Goal: Task Accomplishment & Management: Use online tool/utility

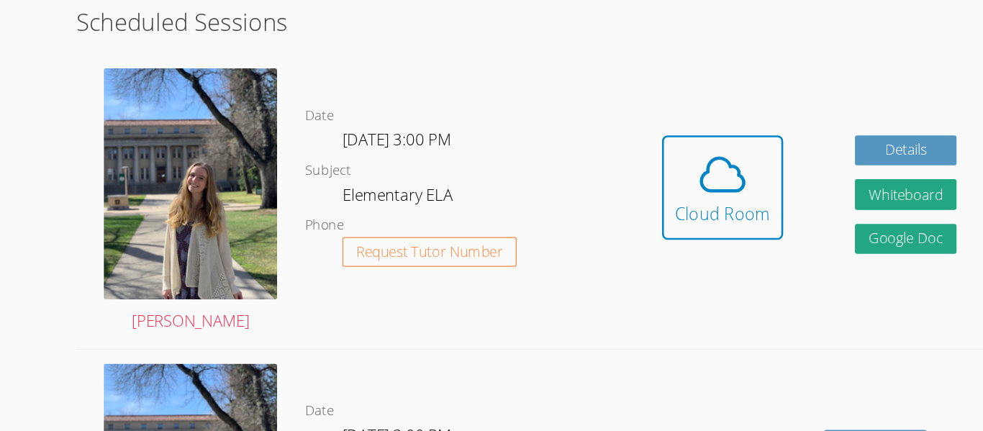
scroll to position [309, 0]
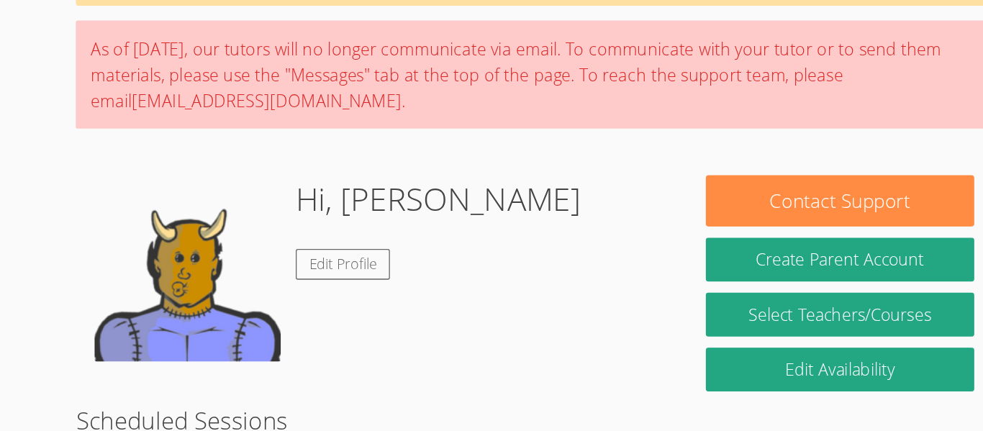
scroll to position [341, 0]
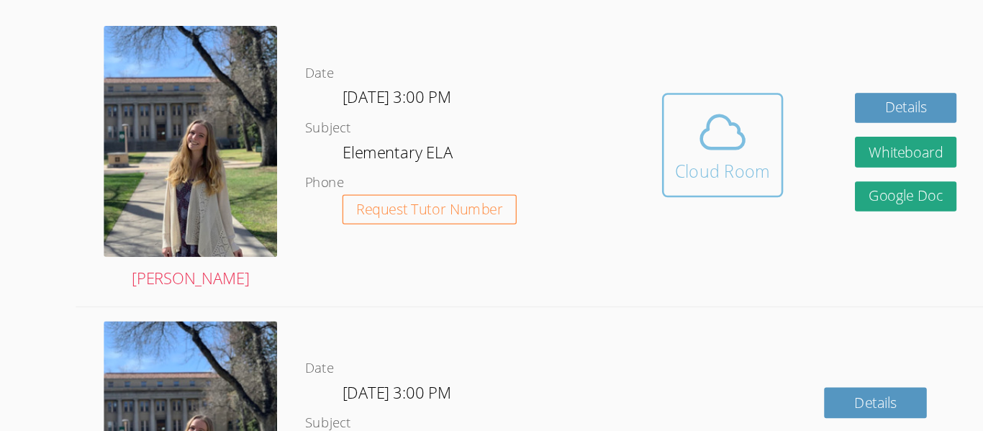
click at [646, 215] on icon at bounding box center [637, 200] width 40 height 40
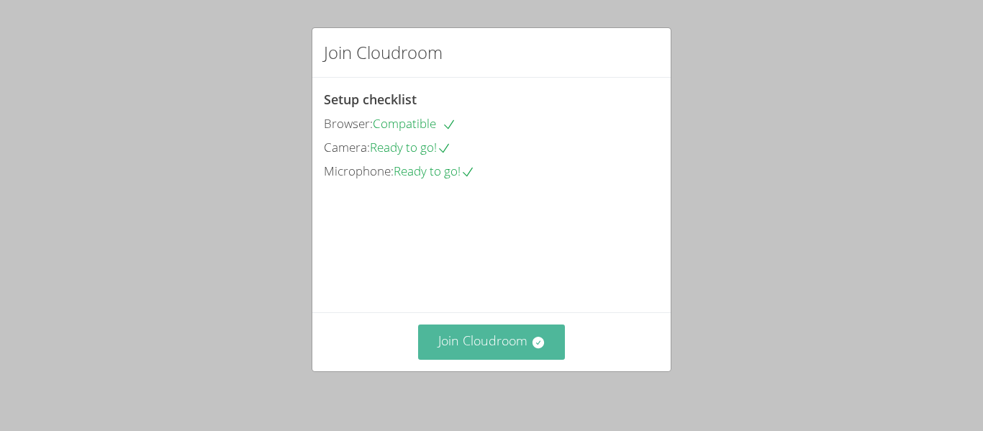
click at [505, 342] on button "Join Cloudroom" at bounding box center [492, 342] width 148 height 35
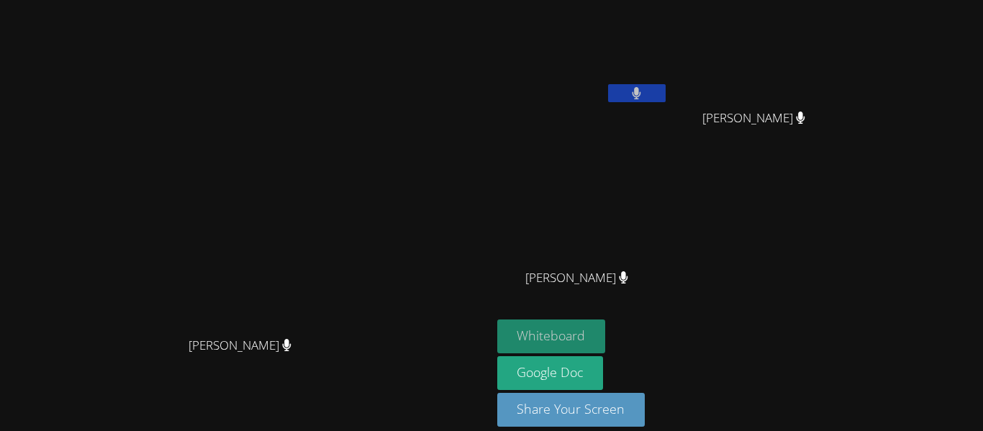
click at [606, 321] on button "Whiteboard" at bounding box center [551, 337] width 109 height 34
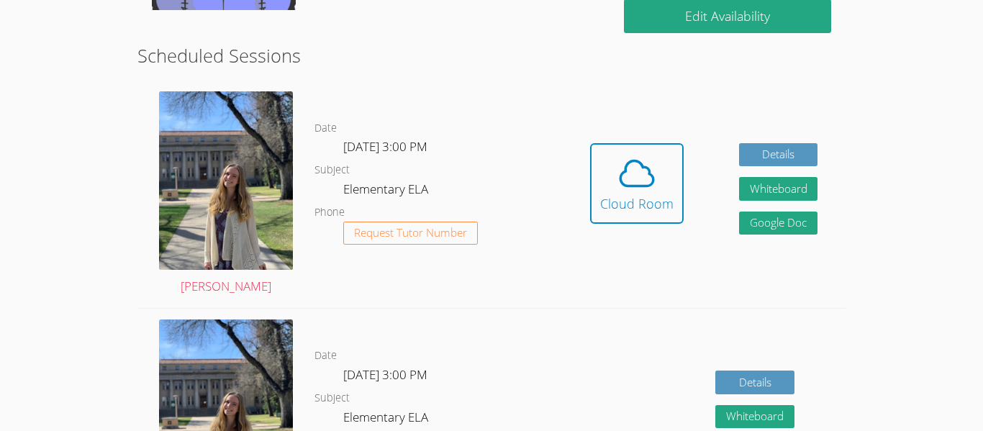
scroll to position [366, 0]
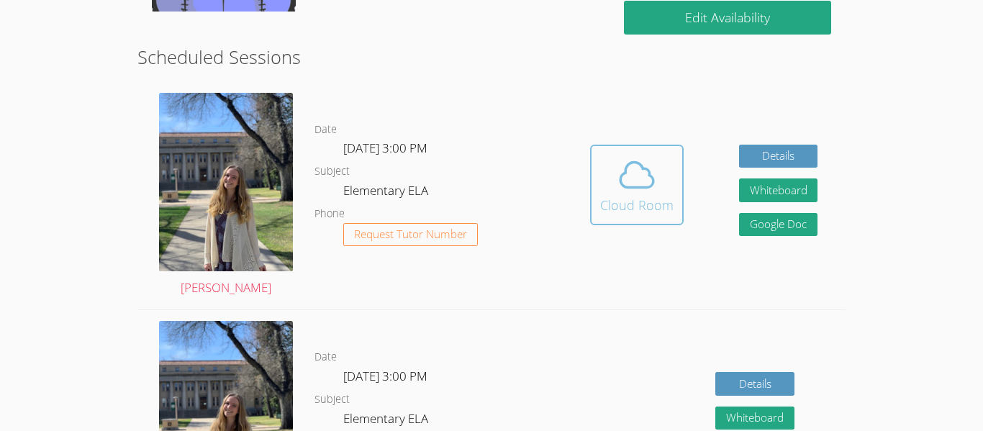
click at [599, 188] on button "Cloud Room" at bounding box center [637, 185] width 94 height 81
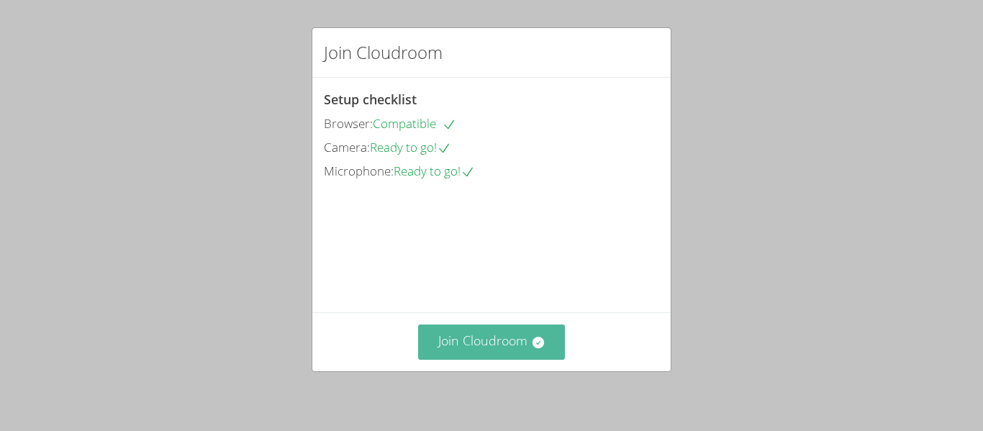
click at [523, 326] on button "Join Cloudroom" at bounding box center [492, 342] width 148 height 35
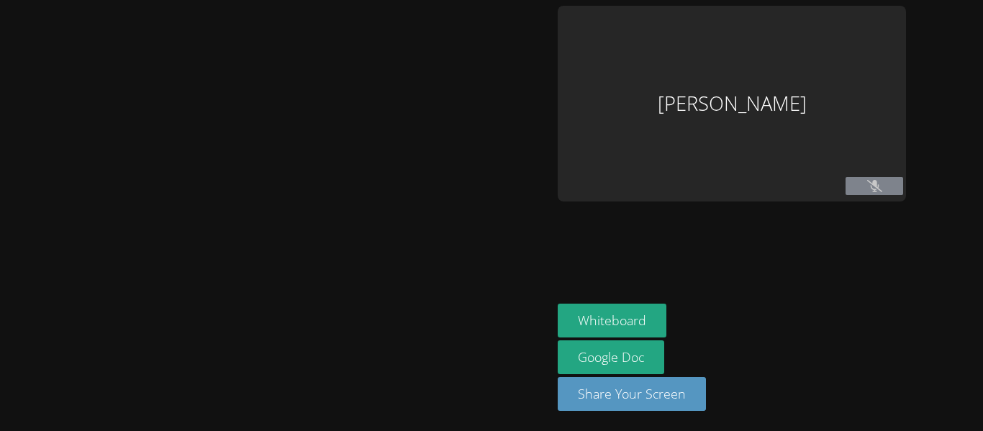
click at [527, 336] on div at bounding box center [276, 216] width 541 height 420
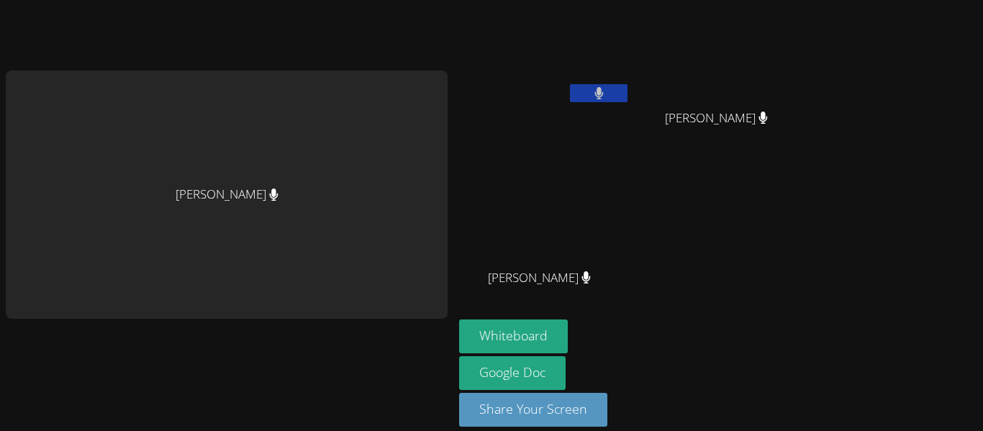
click at [319, 231] on div "[PERSON_NAME]" at bounding box center [227, 195] width 442 height 249
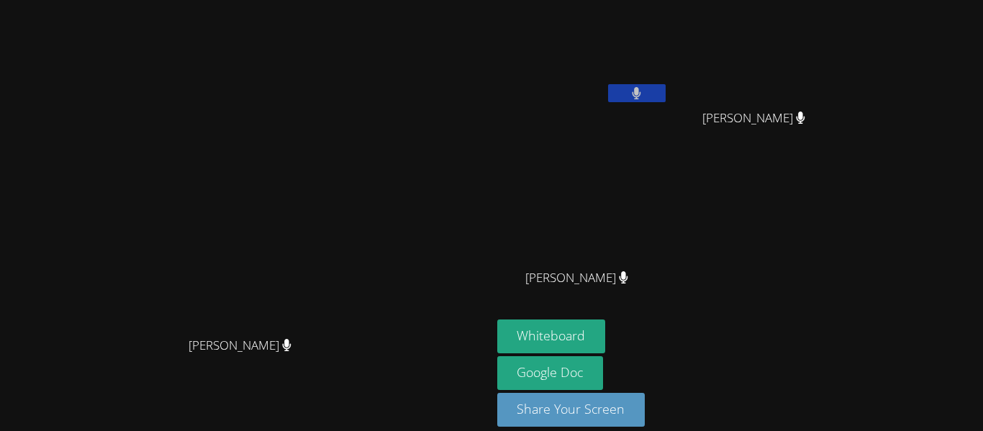
drag, startPoint x: 811, startPoint y: 133, endPoint x: 811, endPoint y: 148, distance: 15.1
click at [811, 148] on div "Malina Vargas" at bounding box center [760, 131] width 171 height 58
drag, startPoint x: 654, startPoint y: 181, endPoint x: 667, endPoint y: 135, distance: 47.4
click at [667, 135] on div "Nolan Escrupulo Malina Vargas Malina Vargas Charlotte Vargas Charlotte Vargas" at bounding box center [671, 163] width 348 height 314
click at [606, 325] on button "Whiteboard" at bounding box center [551, 337] width 109 height 34
